Goal: Information Seeking & Learning: Find specific fact

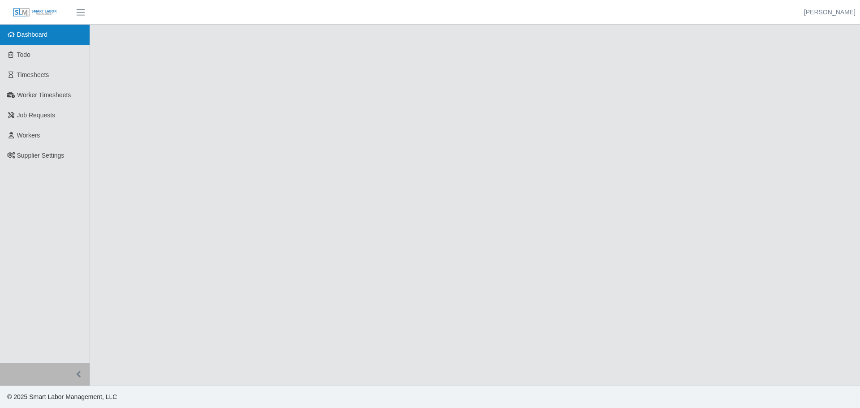
click at [25, 37] on span "Dashboard" at bounding box center [32, 34] width 31 height 7
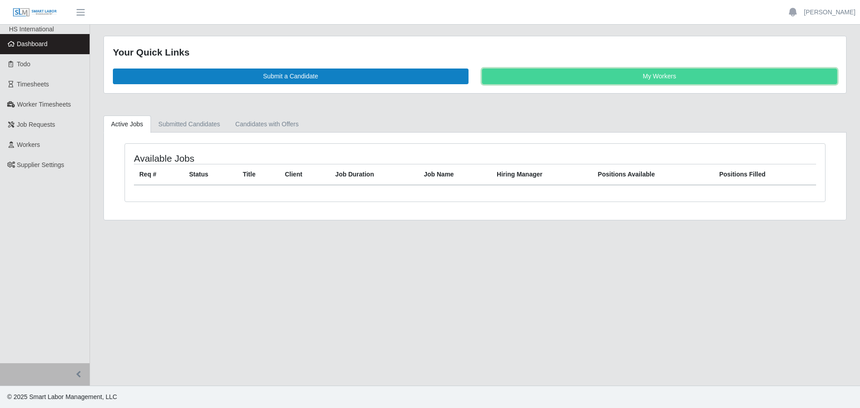
click at [616, 69] on link "My Workers" at bounding box center [660, 77] width 356 height 16
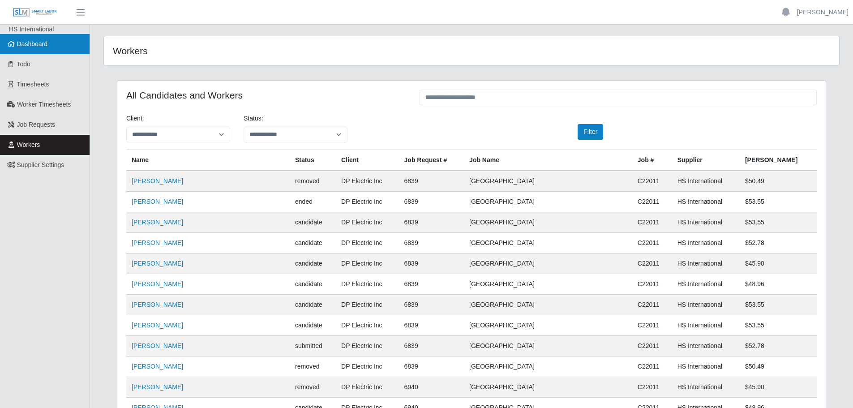
click at [42, 42] on span "Dashboard" at bounding box center [32, 43] width 31 height 7
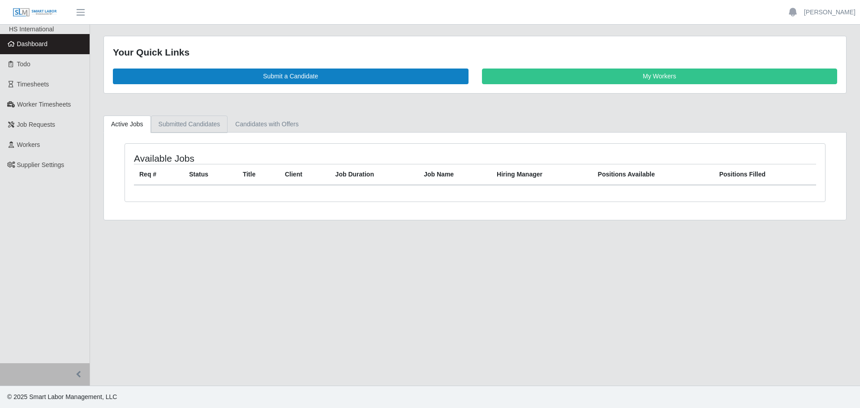
click at [174, 118] on link "Submitted Candidates" at bounding box center [189, 124] width 77 height 17
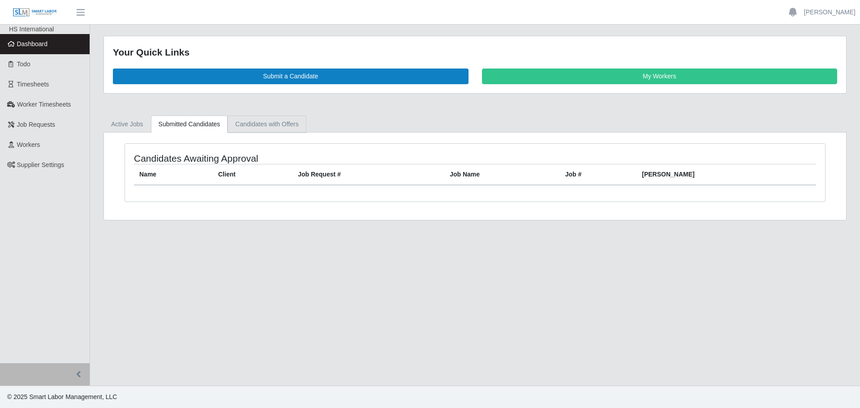
click at [265, 118] on link "Candidates with Offers" at bounding box center [267, 124] width 78 height 17
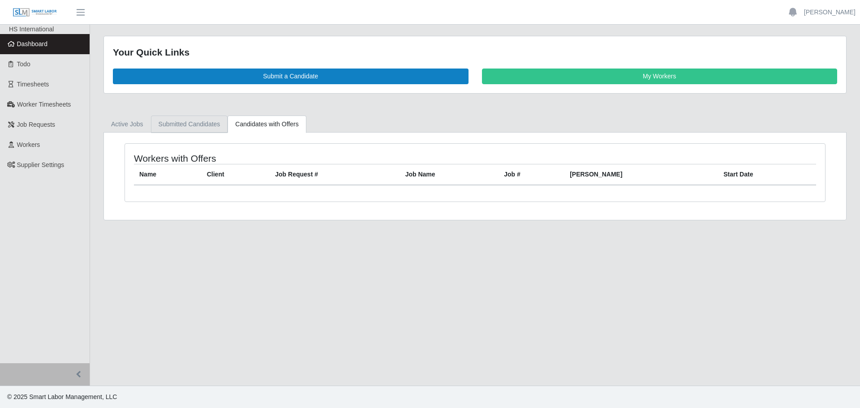
click at [197, 119] on link "Submitted Candidates" at bounding box center [189, 124] width 77 height 17
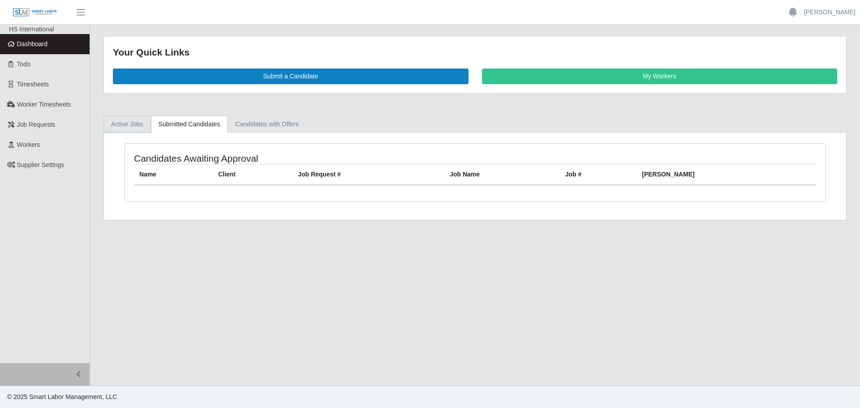
click at [114, 120] on link "Active Jobs" at bounding box center [126, 124] width 47 height 17
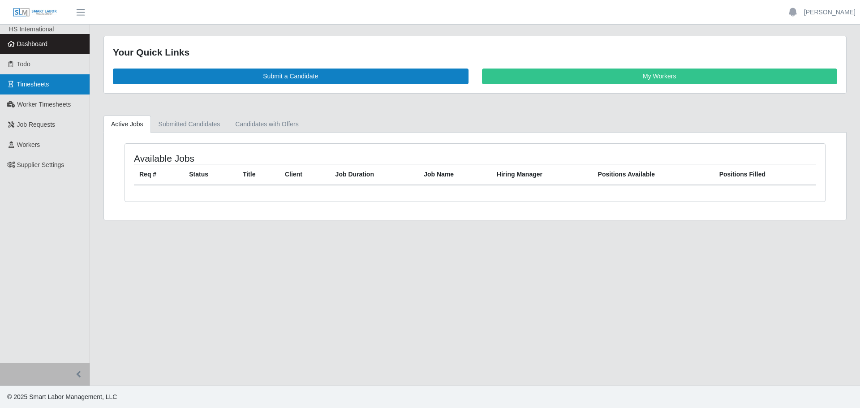
click at [26, 87] on span "Timesheets" at bounding box center [33, 84] width 32 height 7
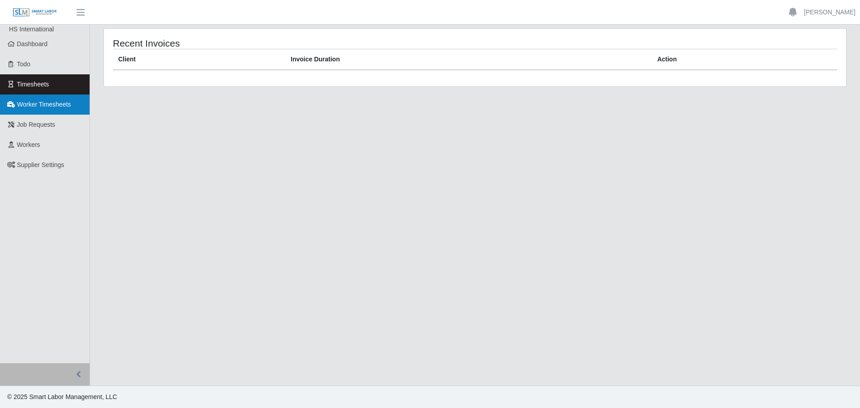
click at [31, 102] on span "Worker Timesheets" at bounding box center [44, 104] width 54 height 7
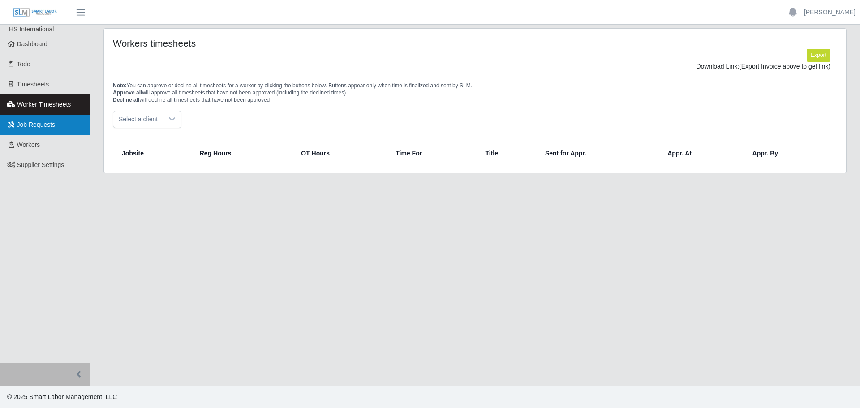
click at [39, 132] on link "Job Requests" at bounding box center [45, 125] width 90 height 20
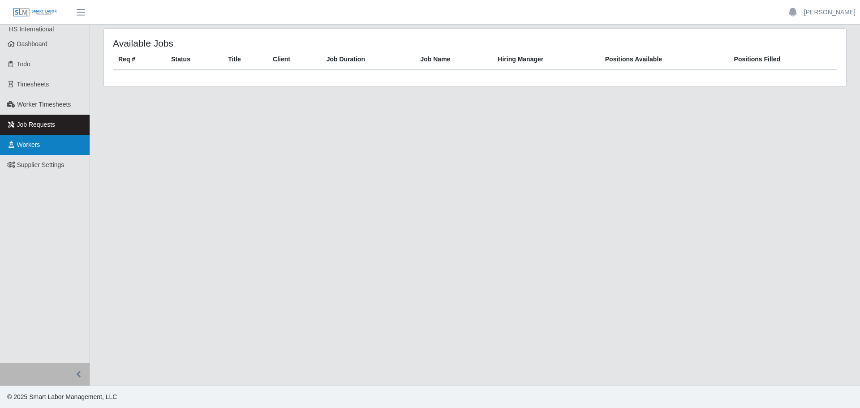
click at [32, 142] on span "Workers" at bounding box center [28, 144] width 23 height 7
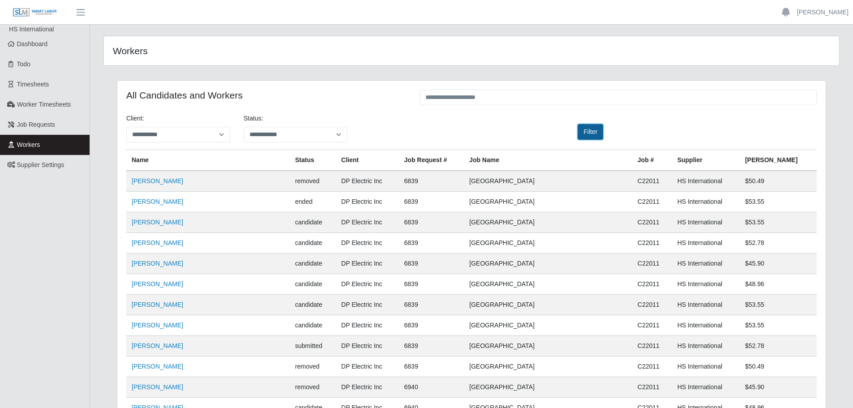
click at [591, 128] on button "Filter" at bounding box center [591, 132] width 26 height 16
click at [590, 133] on button "Filter" at bounding box center [591, 132] width 26 height 16
click at [589, 130] on button "Filter" at bounding box center [591, 132] width 26 height 16
click at [469, 98] on input "text" at bounding box center [618, 98] width 397 height 16
type input "****"
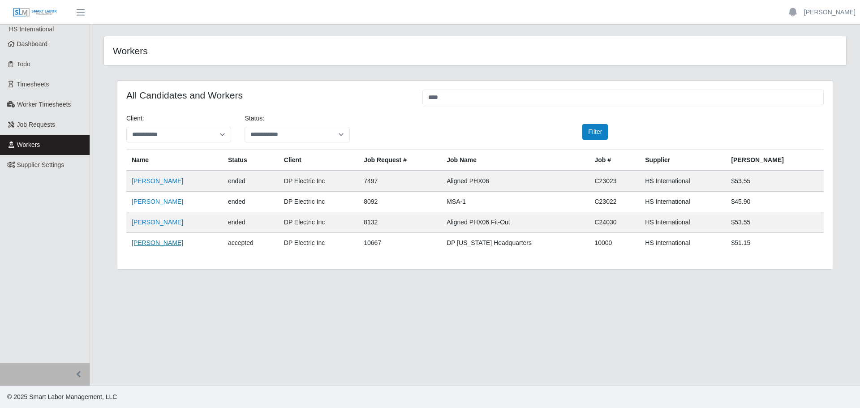
click at [138, 245] on link "John Cruz" at bounding box center [158, 242] width 52 height 7
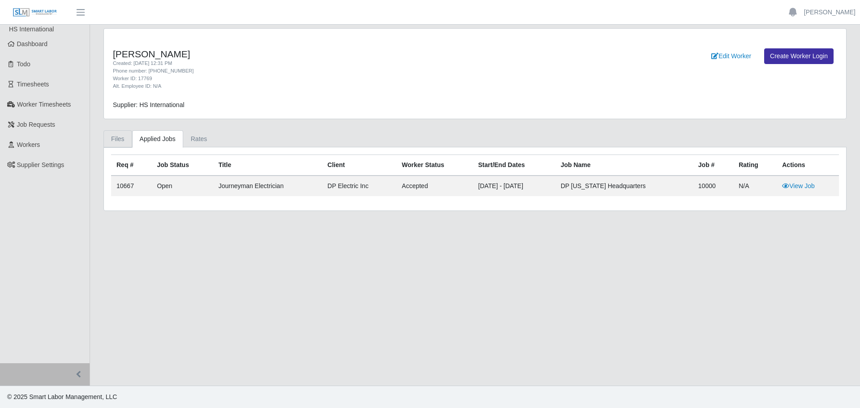
click at [125, 139] on link "Files" at bounding box center [117, 138] width 29 height 17
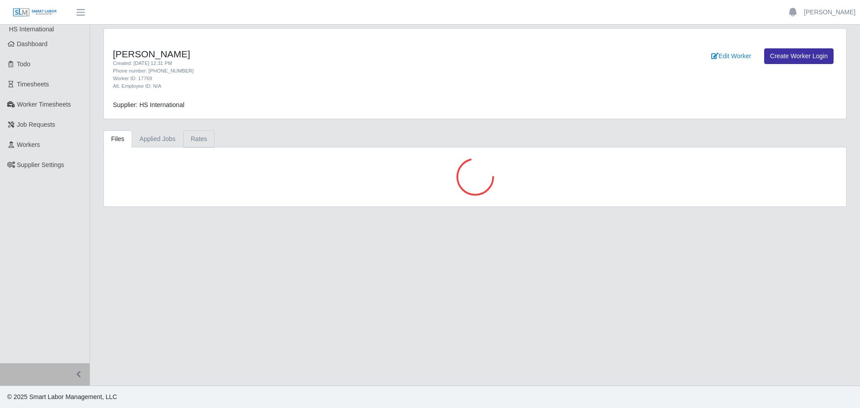
click at [200, 139] on link "Rates" at bounding box center [199, 138] width 32 height 17
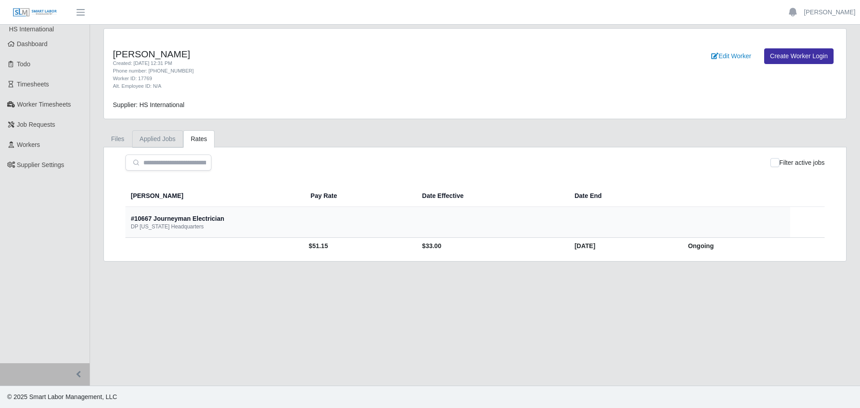
click at [169, 137] on link "Applied Jobs" at bounding box center [157, 138] width 51 height 17
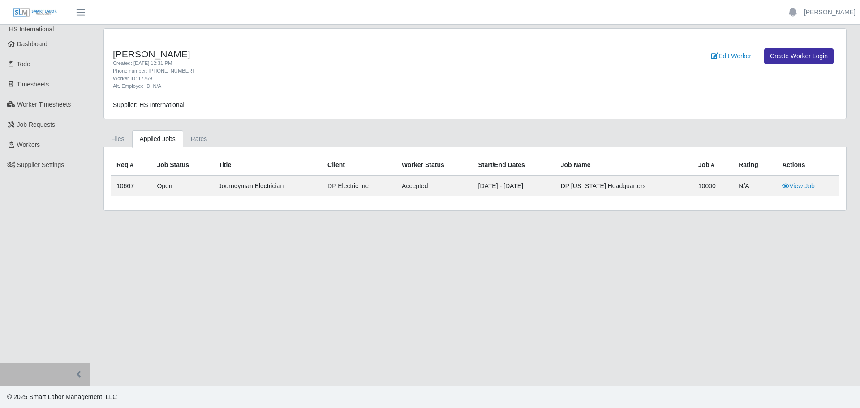
click at [124, 188] on td "10667" at bounding box center [131, 186] width 40 height 21
click at [810, 187] on link "View Job" at bounding box center [798, 185] width 33 height 7
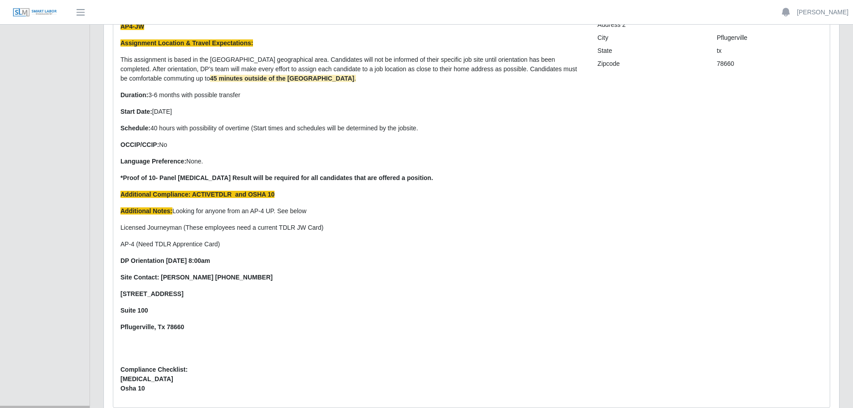
scroll to position [224, 0]
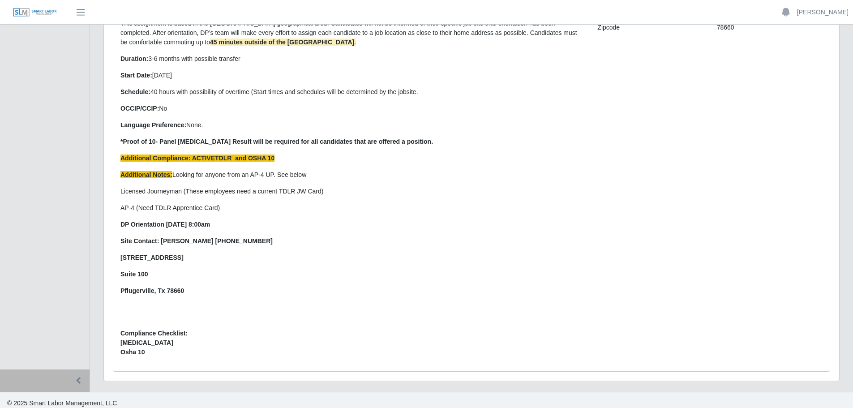
click at [207, 258] on p "[STREET_ADDRESS]" at bounding box center [353, 257] width 464 height 9
click at [213, 259] on p "[STREET_ADDRESS]" at bounding box center [353, 257] width 464 height 9
drag, startPoint x: 190, startPoint y: 293, endPoint x: 109, endPoint y: 258, distance: 88.1
click at [109, 258] on div "Request Info Files Candidates Interview Requests Offers In Compliance Current W…" at bounding box center [471, 121] width 731 height 502
copy p "1007 S. Heatherwilde BLVD Suite 100 Pflugerville, Tx 78660"
